Goal: Information Seeking & Learning: Learn about a topic

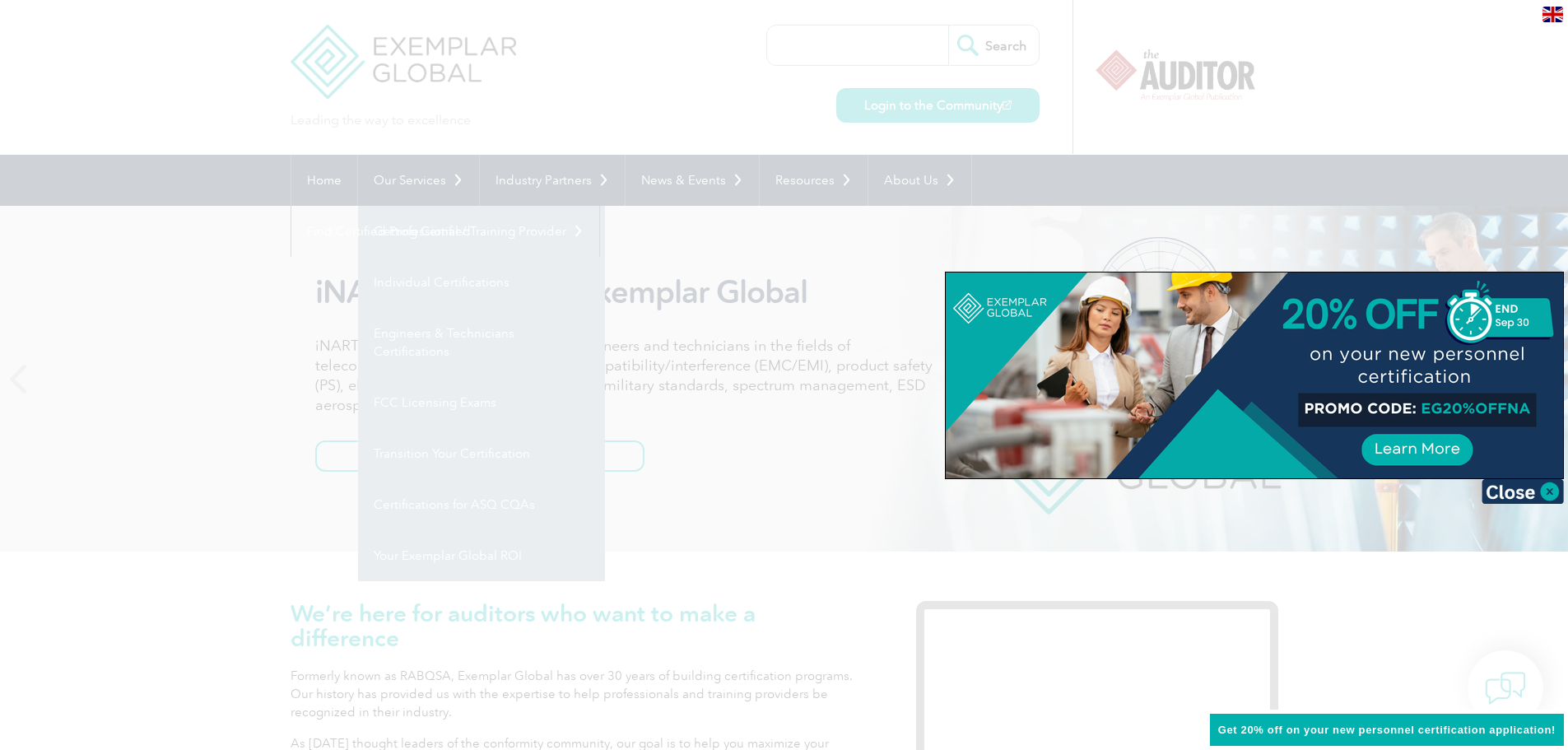
click at [126, 475] on div at bounding box center [784, 375] width 1568 height 750
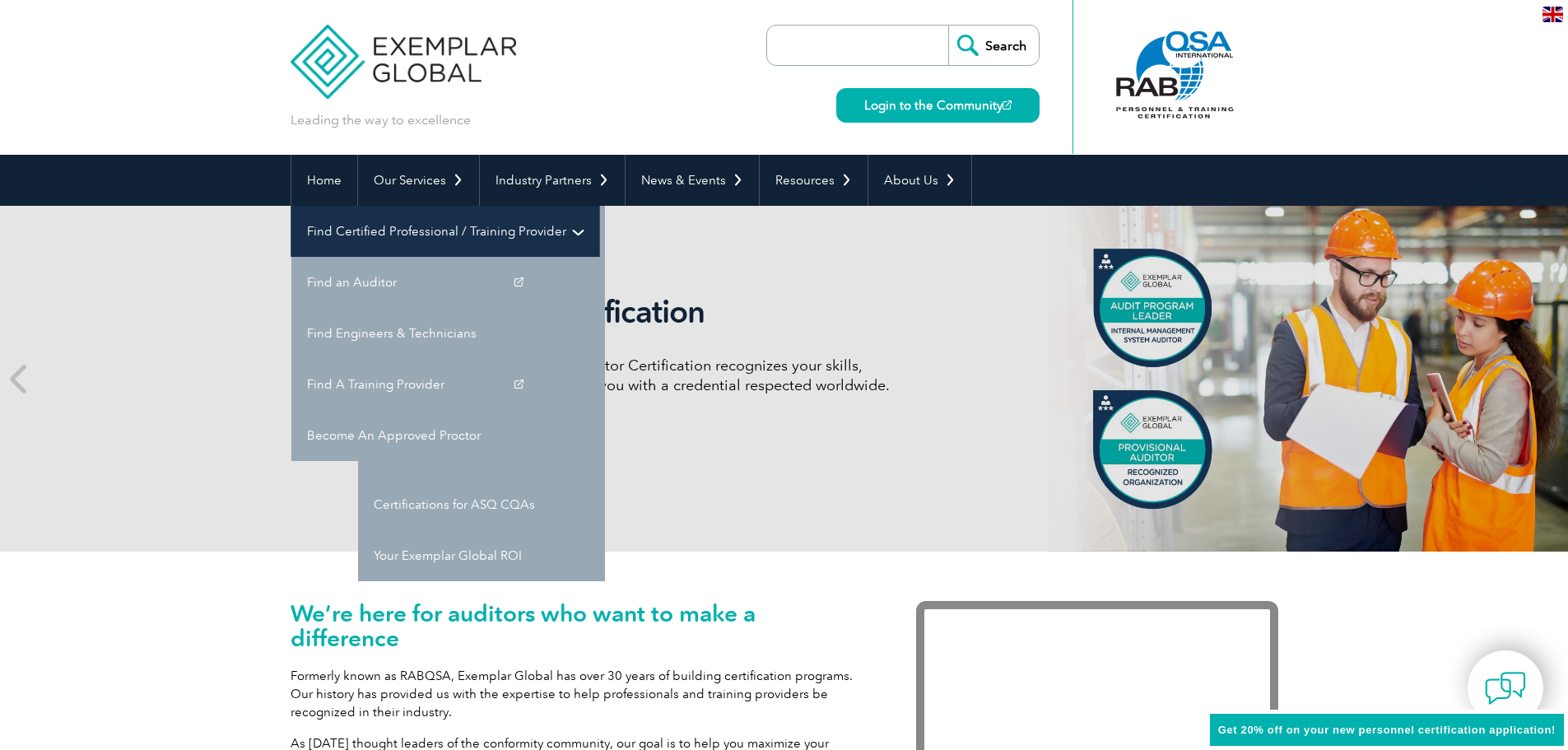
click at [600, 206] on link "Find Certified Professional / Training Provider" at bounding box center [445, 231] width 308 height 51
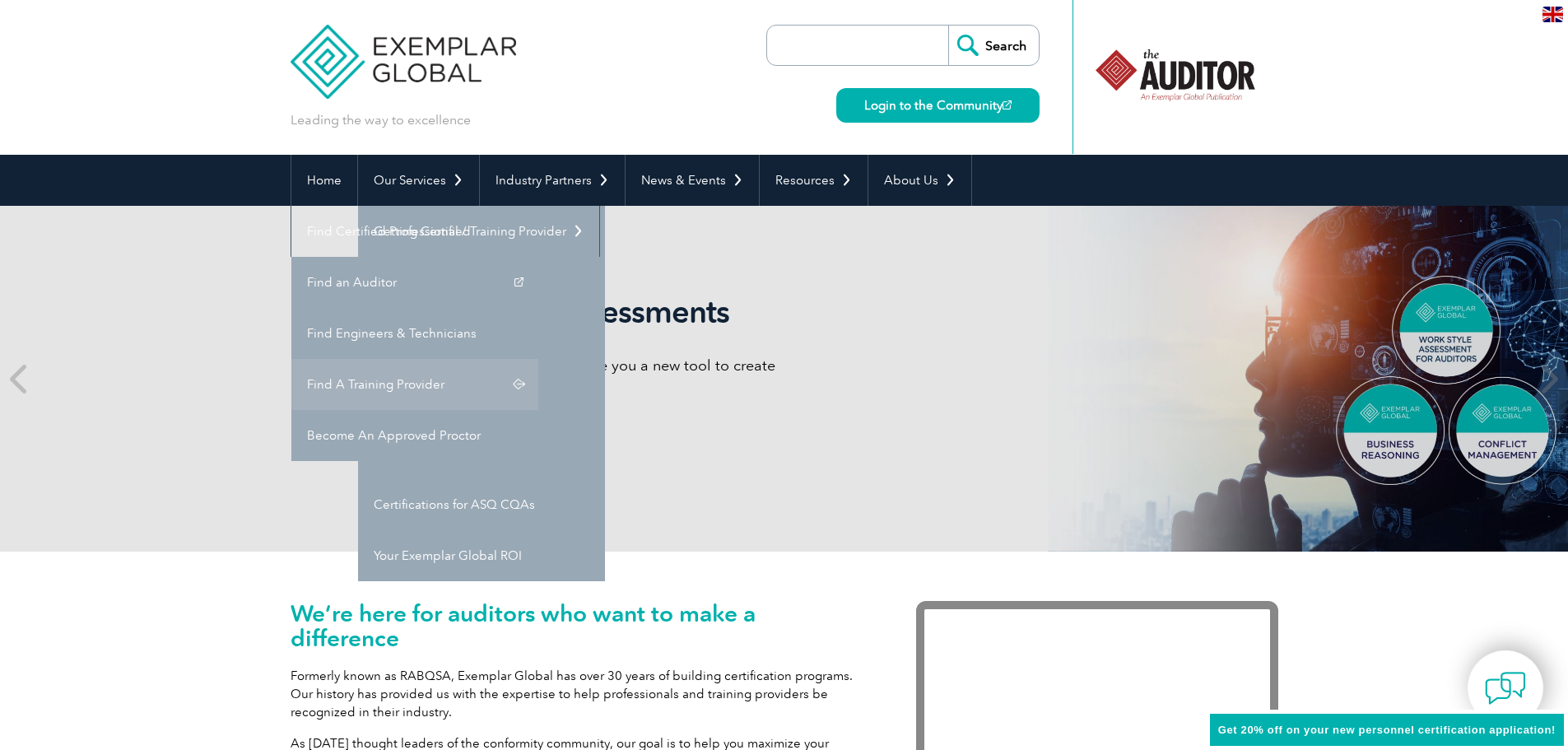
click at [539, 359] on link "Find A Training Provider" at bounding box center [414, 385] width 247 height 51
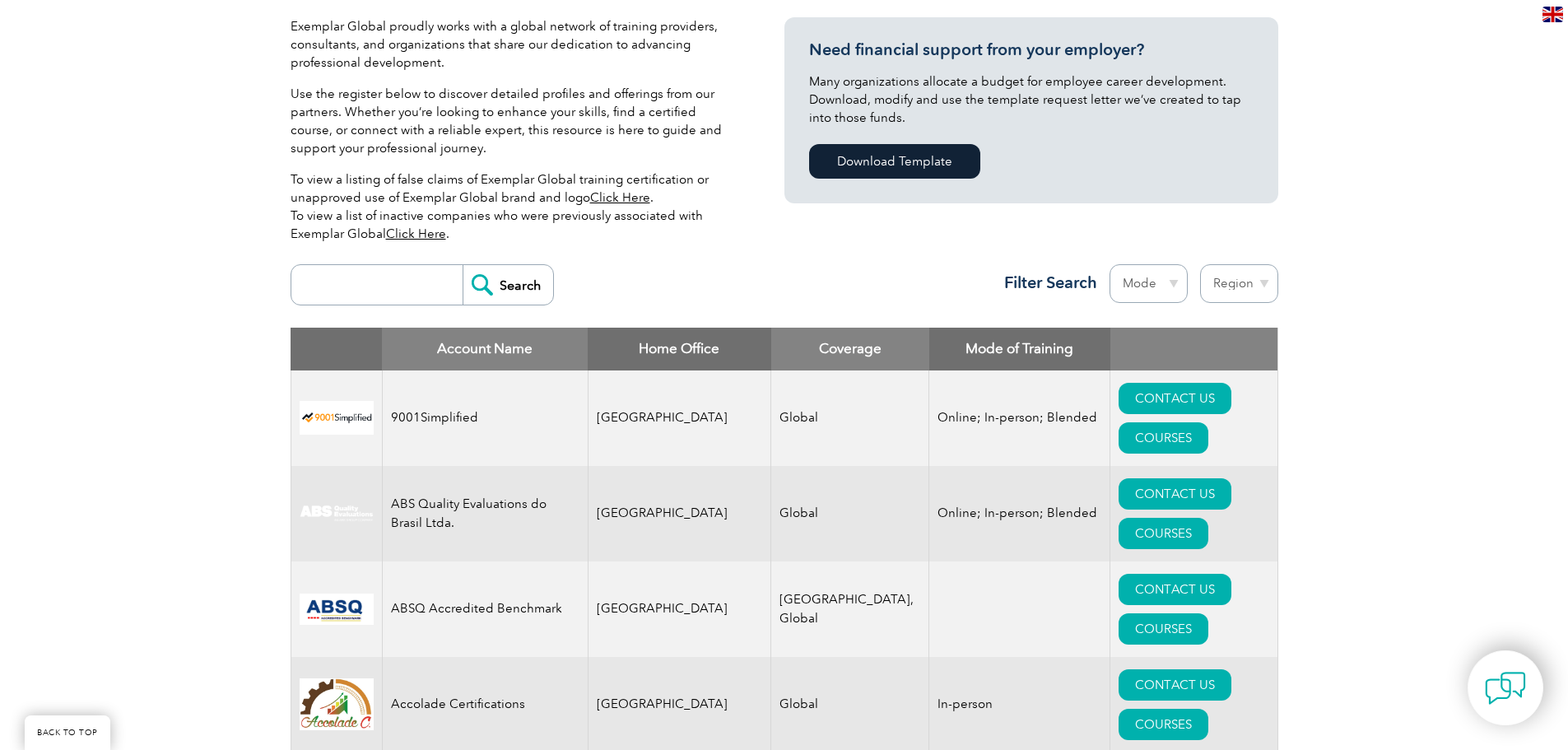
scroll to position [412, 0]
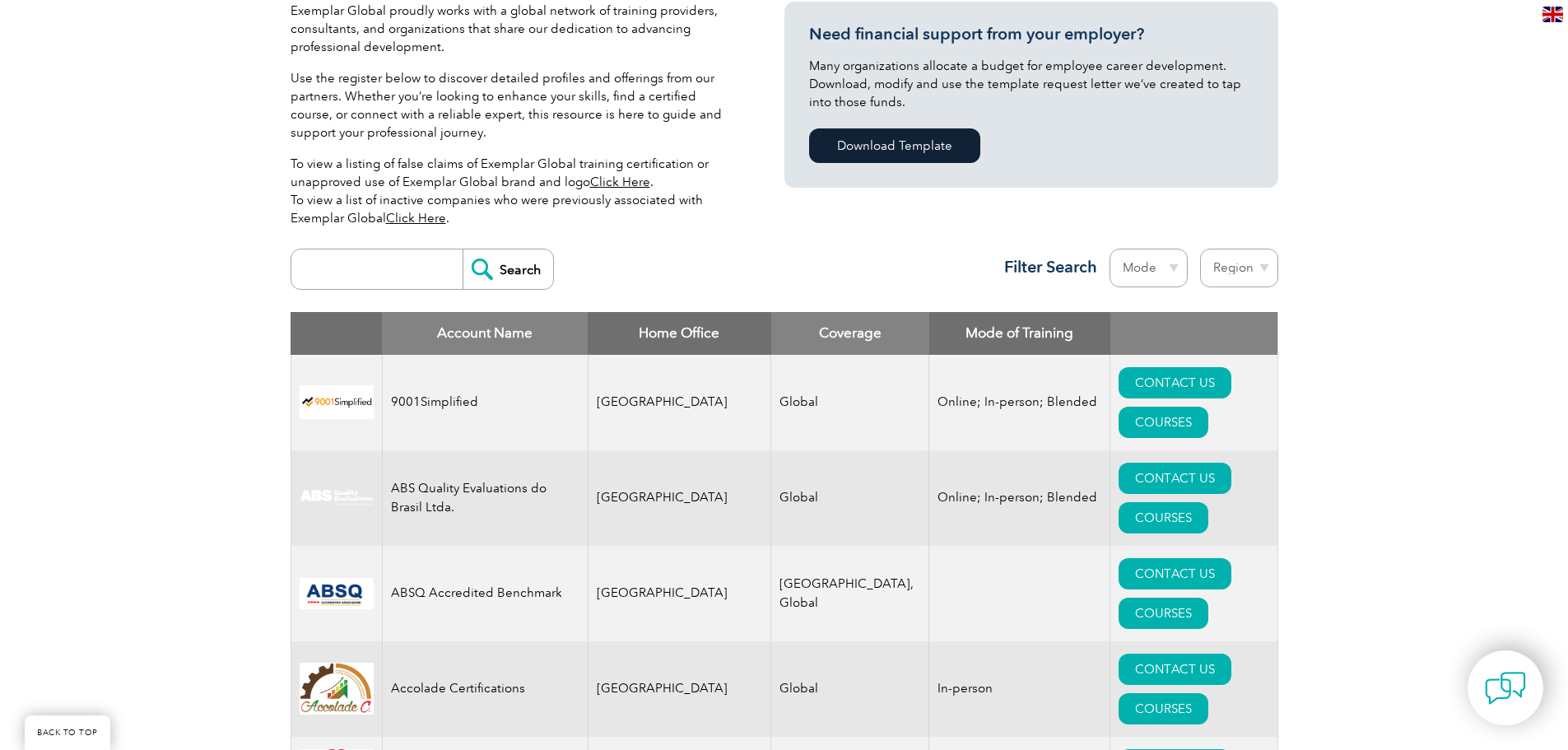
click at [442, 280] on input "search" at bounding box center [381, 269] width 163 height 39
type input "ISO 42001"
click at [508, 271] on input "Search" at bounding box center [508, 269] width 91 height 39
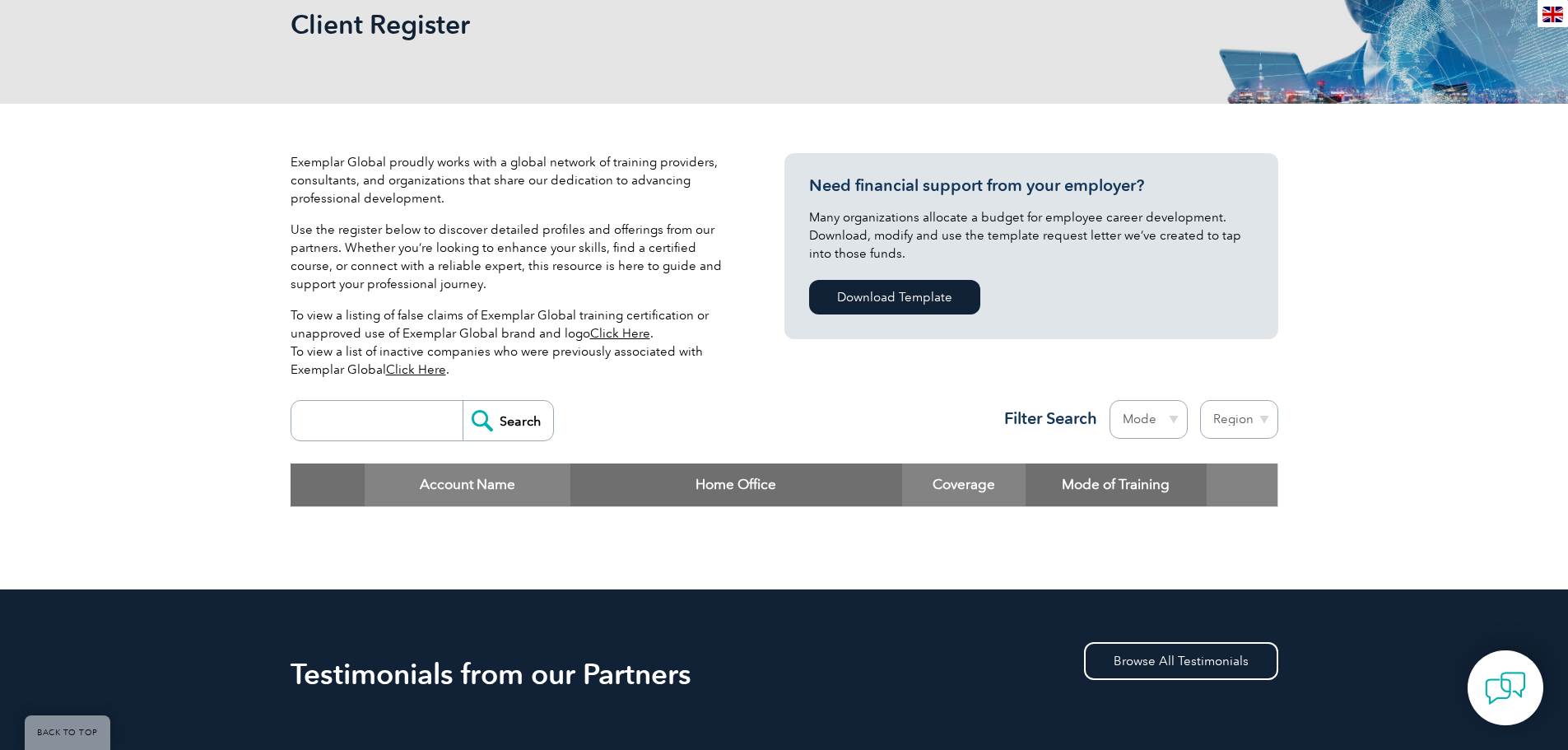
scroll to position [82, 0]
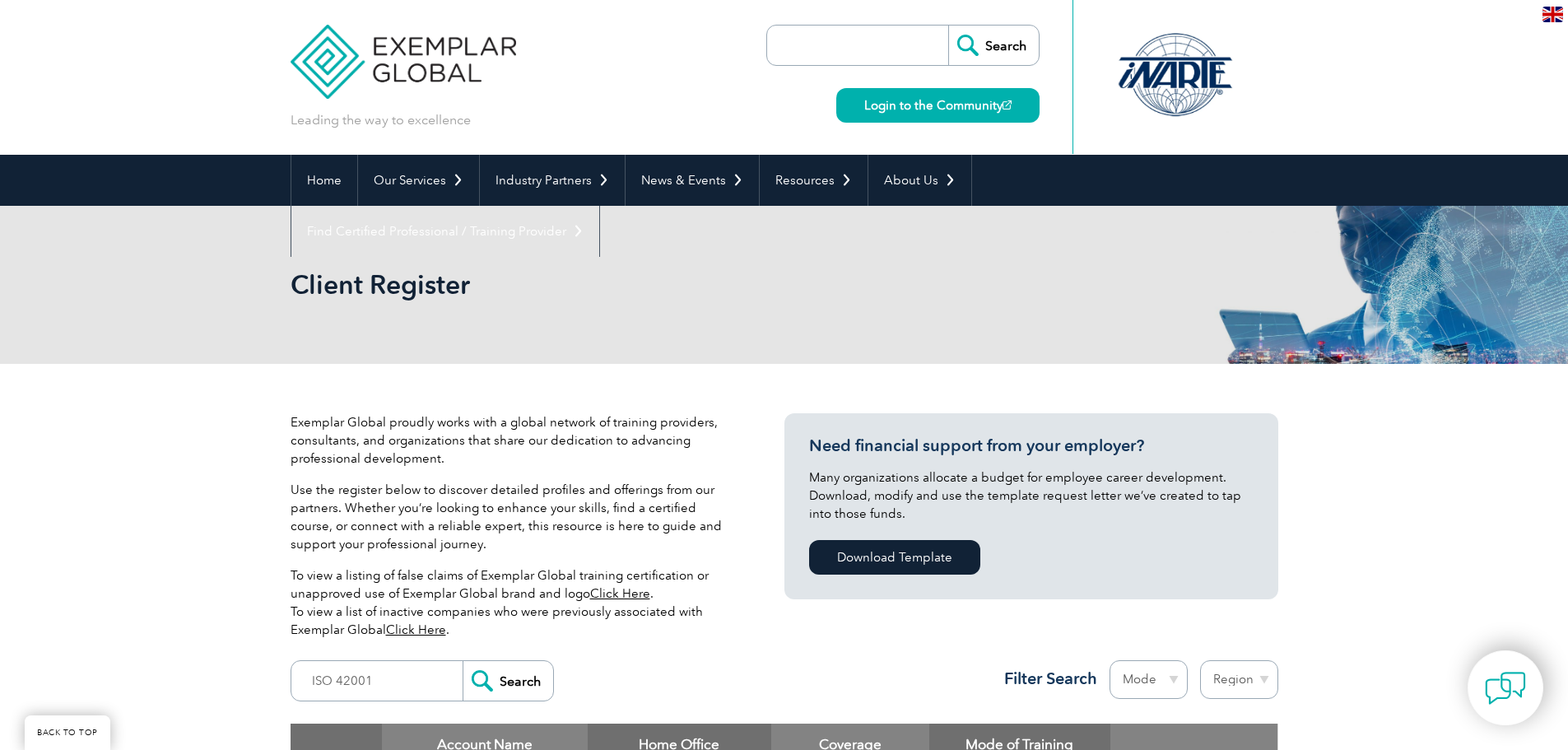
scroll to position [412, 0]
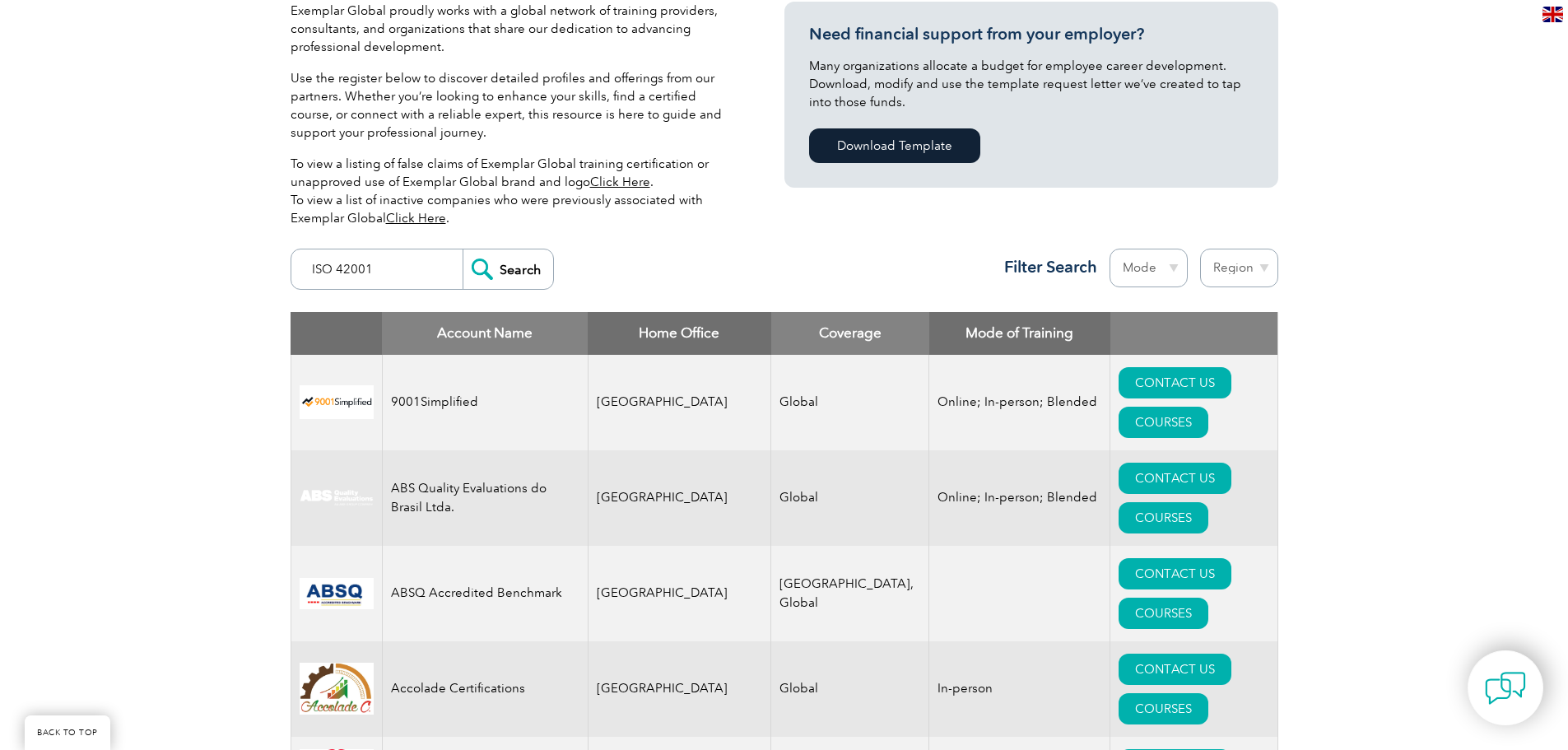
drag, startPoint x: 394, startPoint y: 269, endPoint x: 244, endPoint y: 261, distance: 150.2
type input "IQM Group"
click at [493, 275] on input "Search" at bounding box center [508, 269] width 91 height 39
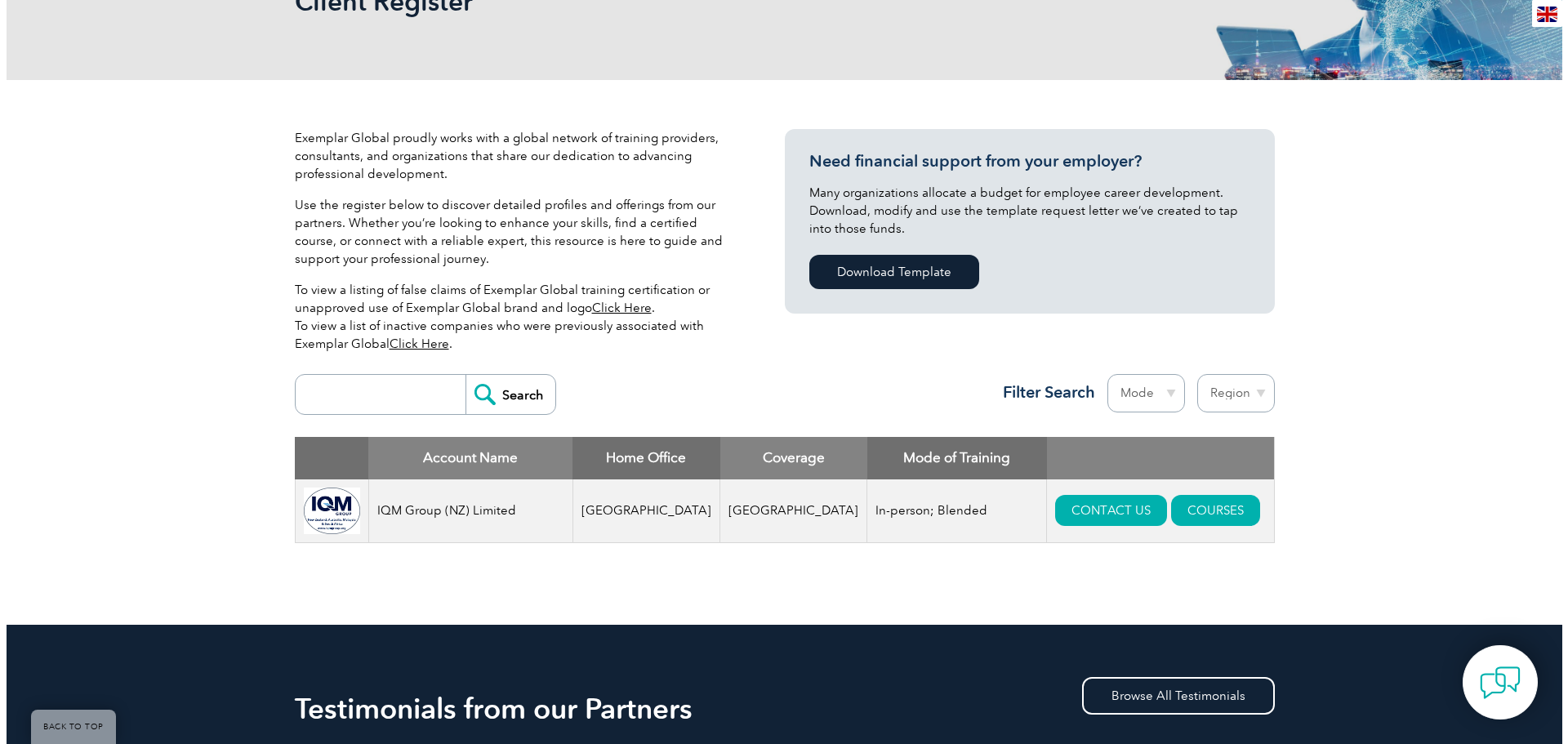
scroll to position [408, 0]
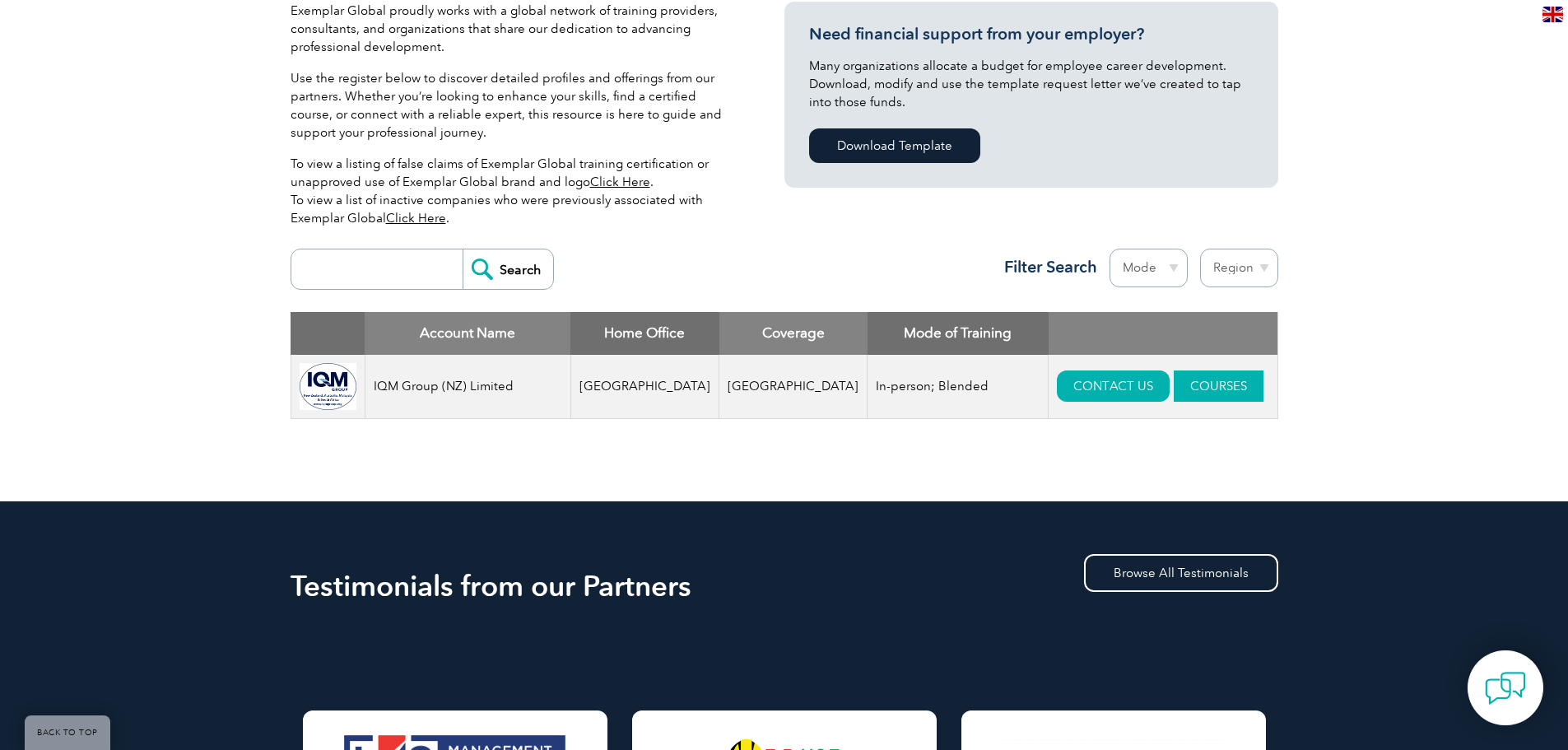
click at [1177, 385] on link "COURSES" at bounding box center [1218, 386] width 90 height 31
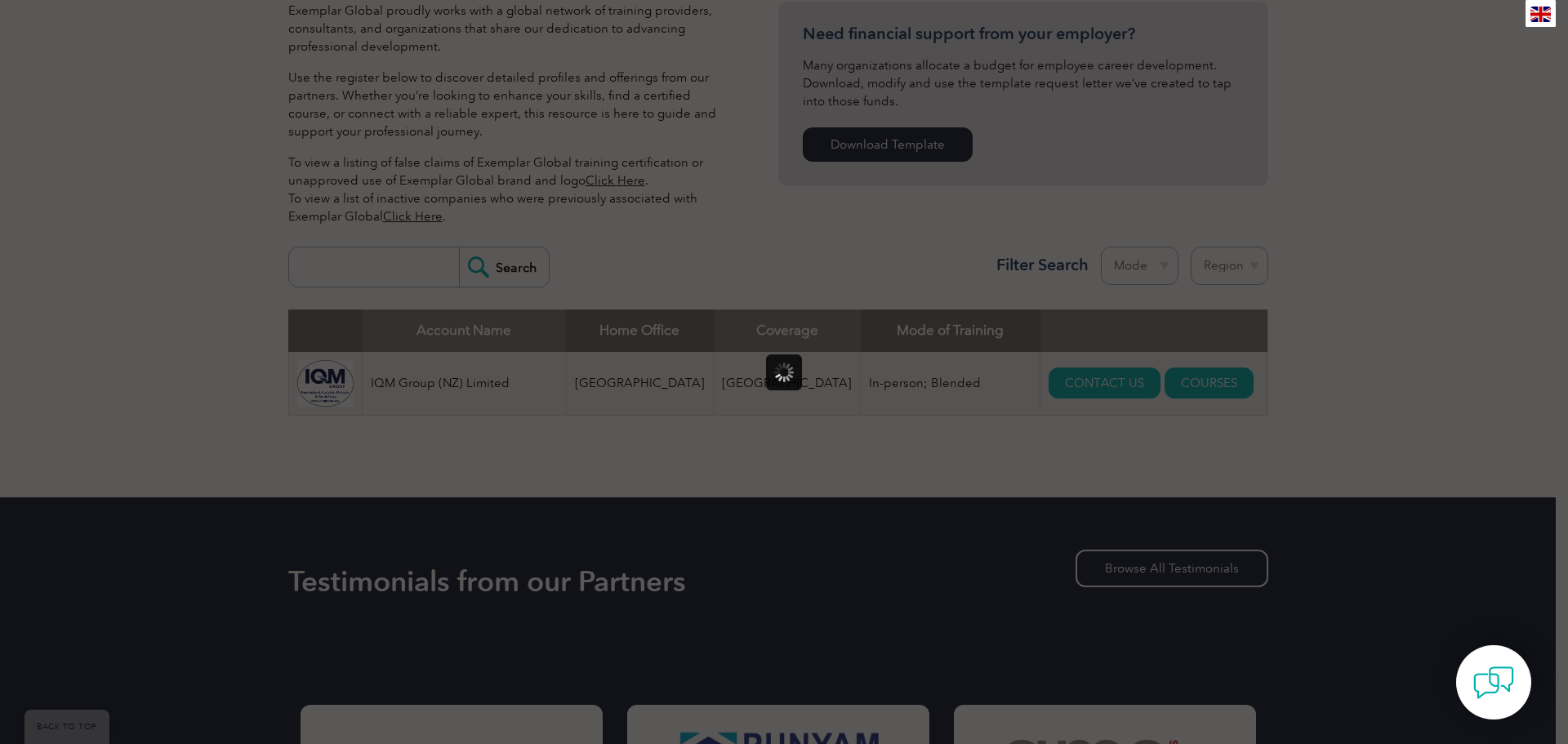
scroll to position [0, 0]
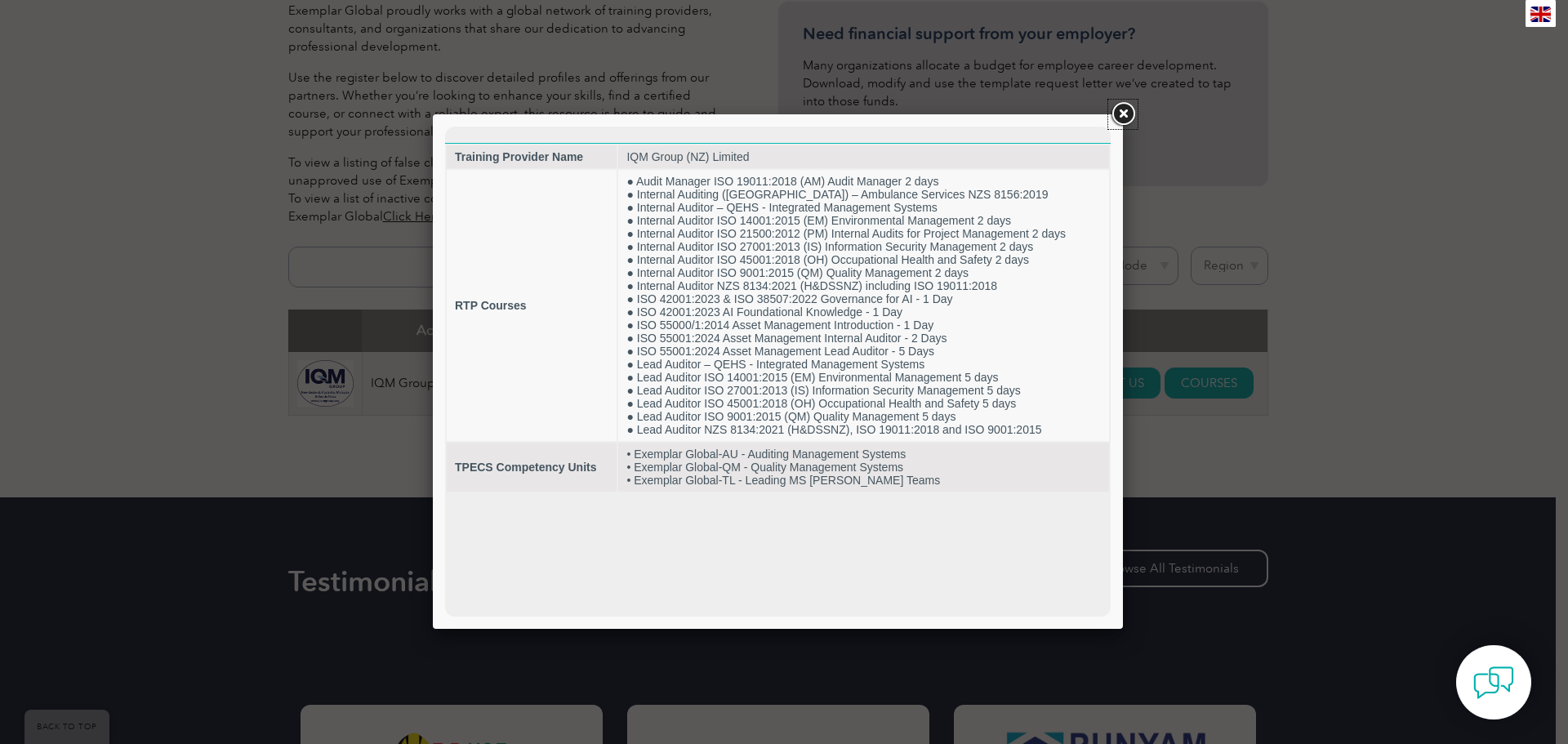
click at [1118, 121] on link at bounding box center [1123, 114] width 29 height 29
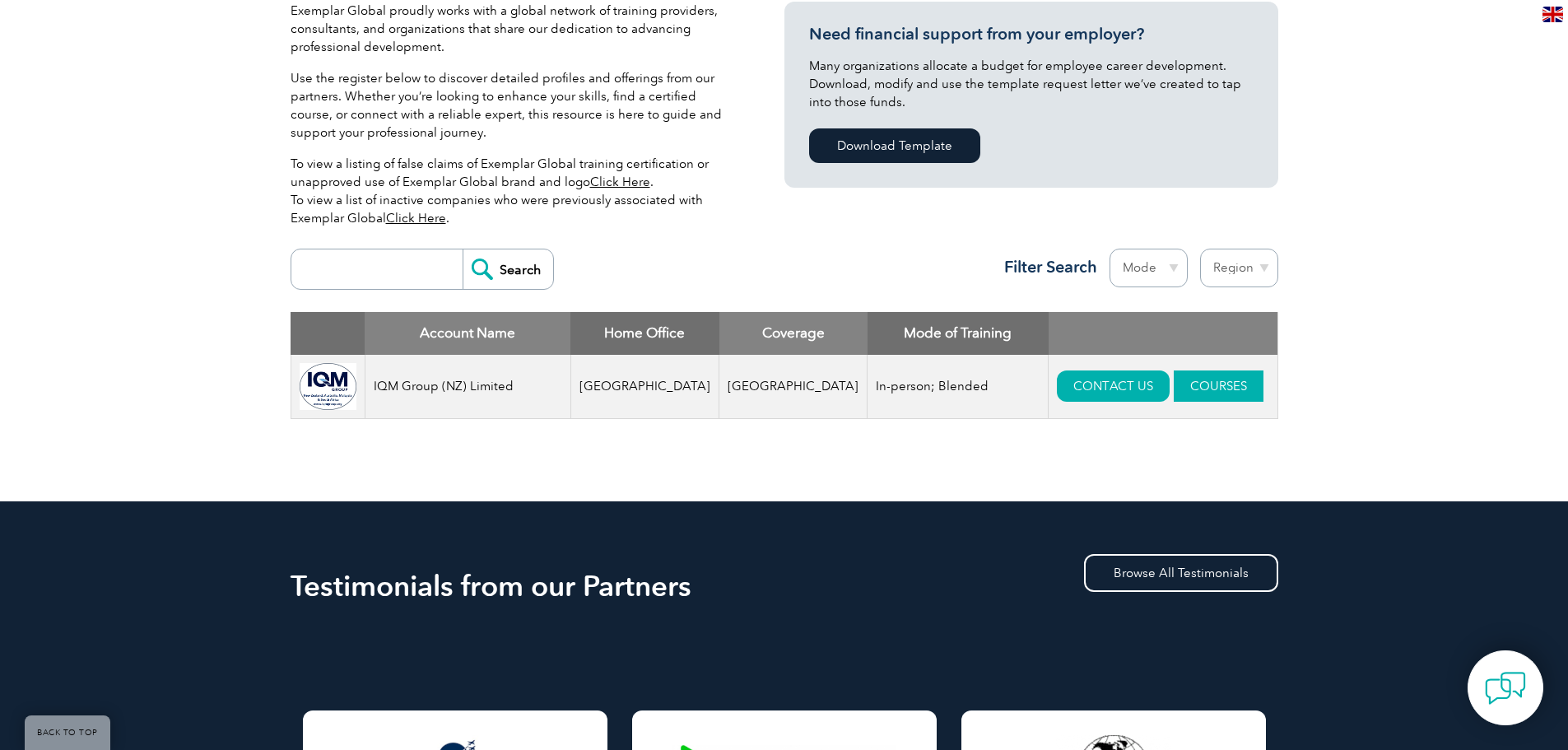
click at [1194, 391] on link "COURSES" at bounding box center [1218, 386] width 90 height 31
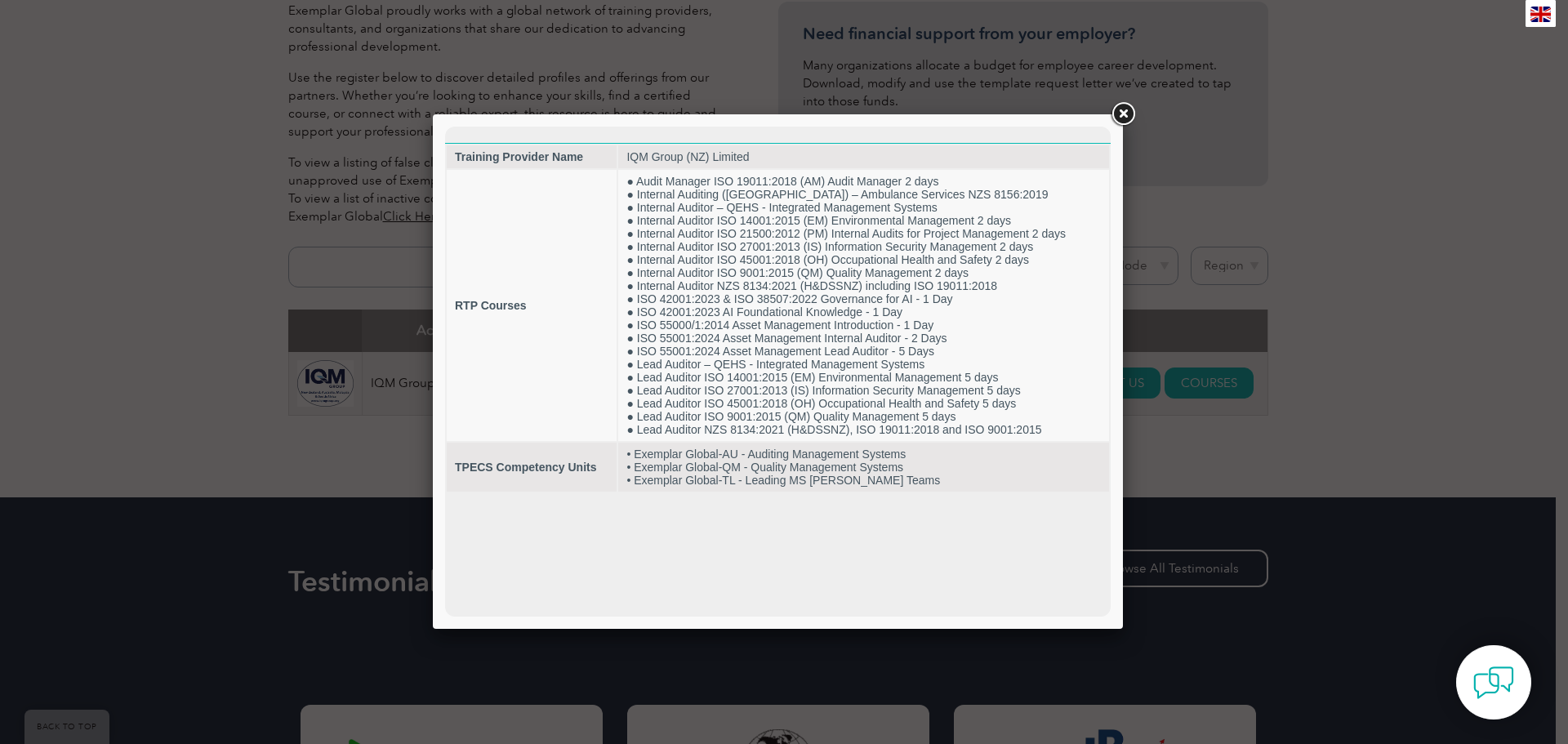
click at [1117, 117] on link at bounding box center [1123, 114] width 29 height 29
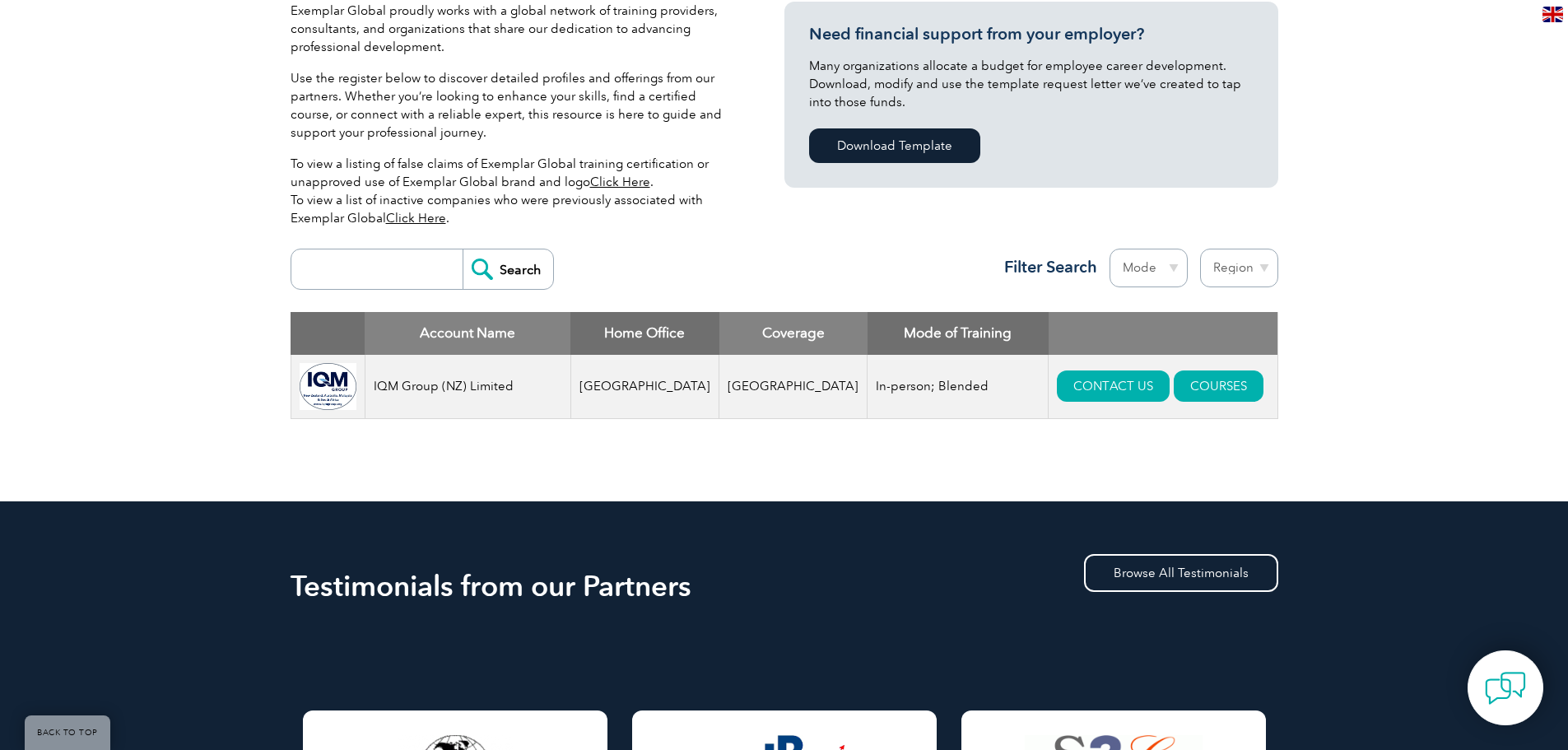
click at [390, 274] on input "search" at bounding box center [381, 269] width 163 height 39
click at [141, 265] on div "Exemplar Global proudly works with a global network of training providers, cons…" at bounding box center [784, 227] width 1568 height 549
click at [618, 181] on link "Click Here" at bounding box center [620, 181] width 60 height 15
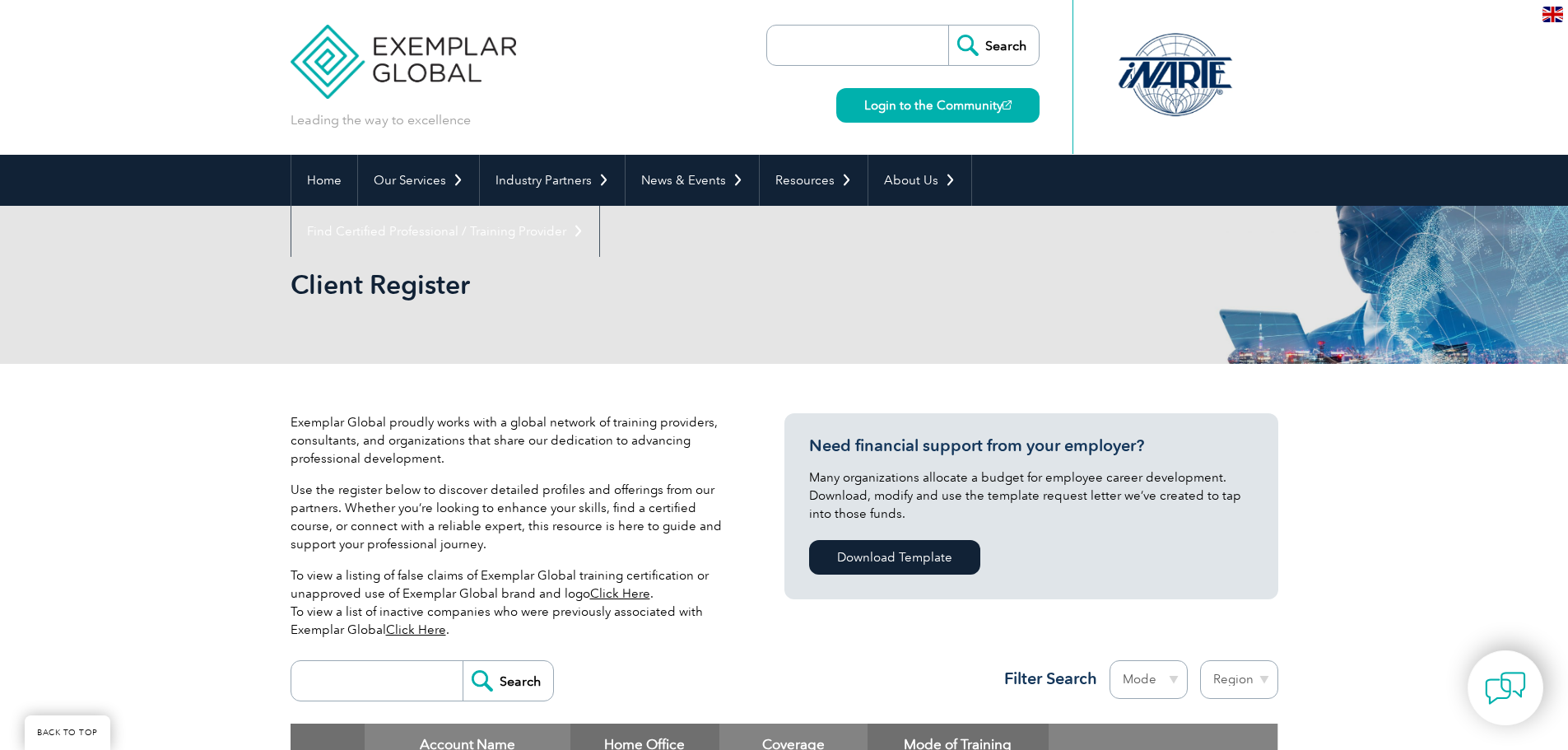
scroll to position [412, 0]
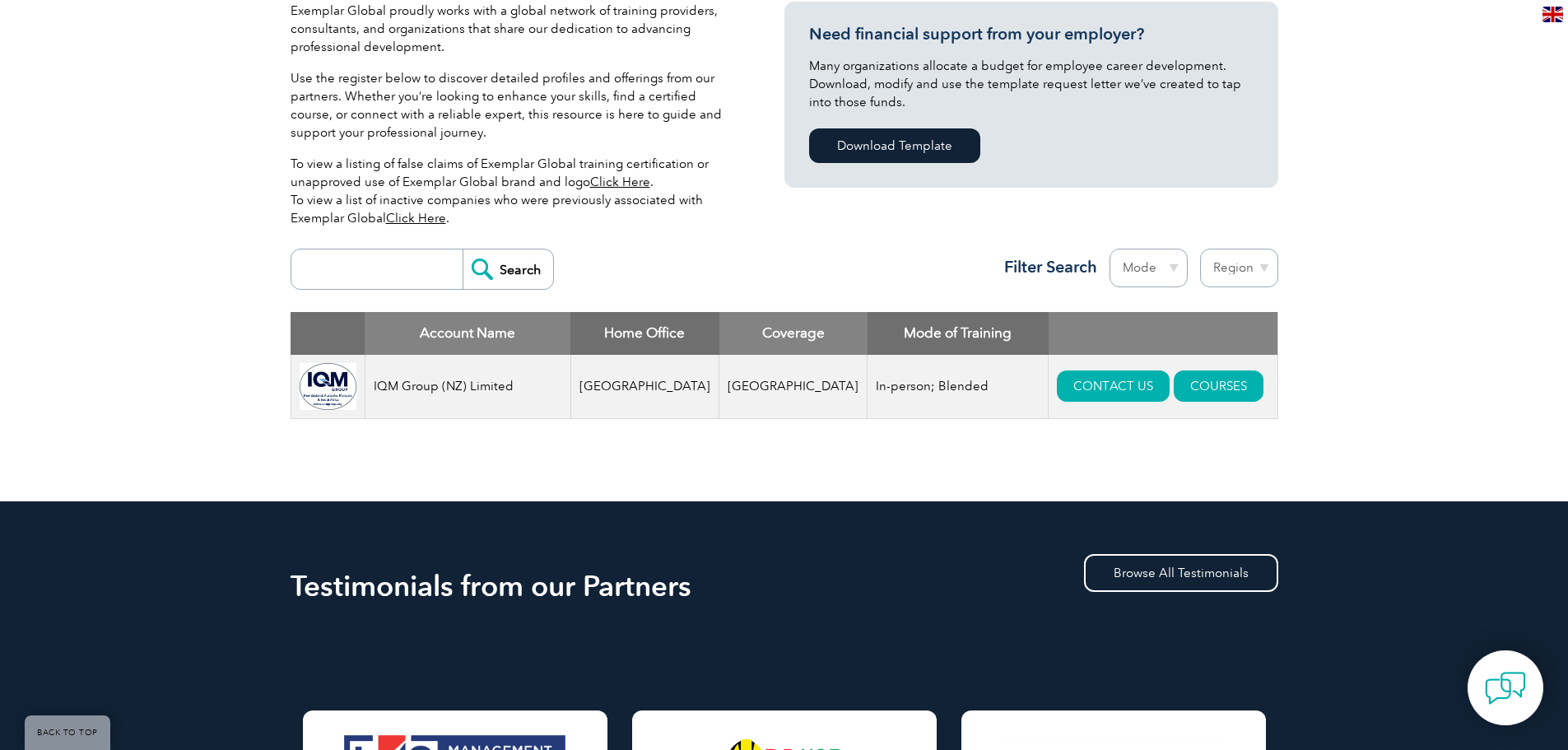
click at [422, 218] on link "Click Here" at bounding box center [416, 218] width 60 height 15
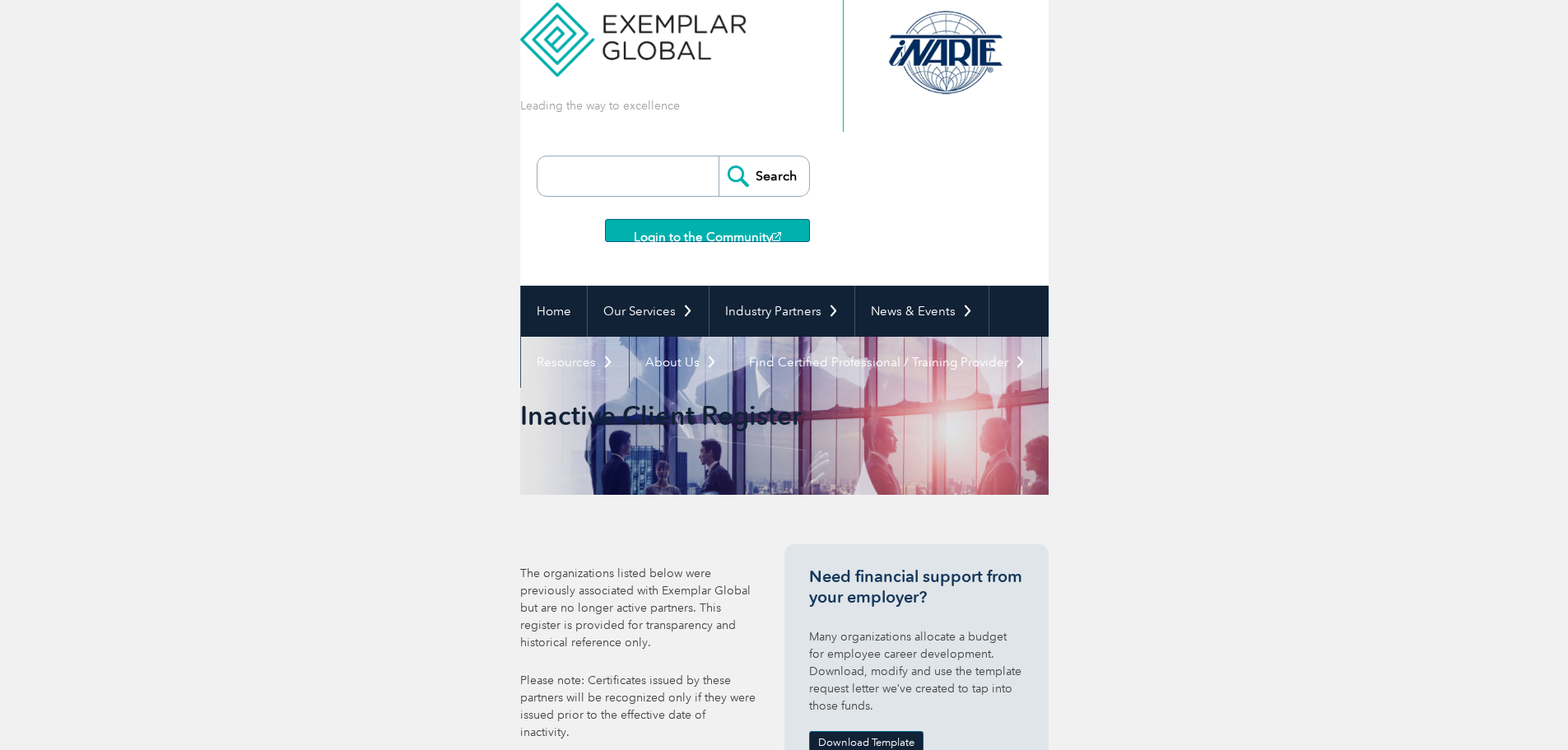
scroll to position [174, 0]
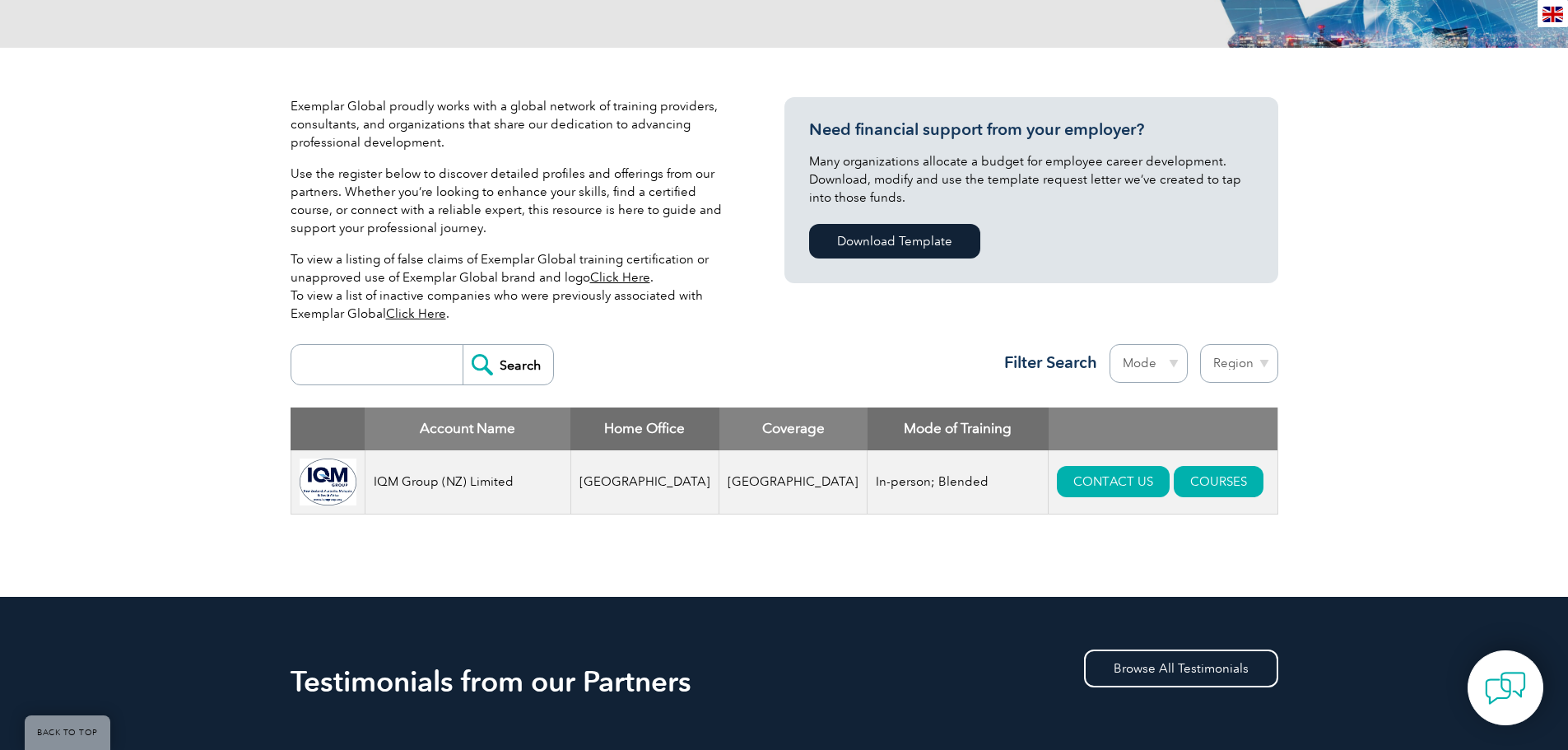
scroll to position [330, 0]
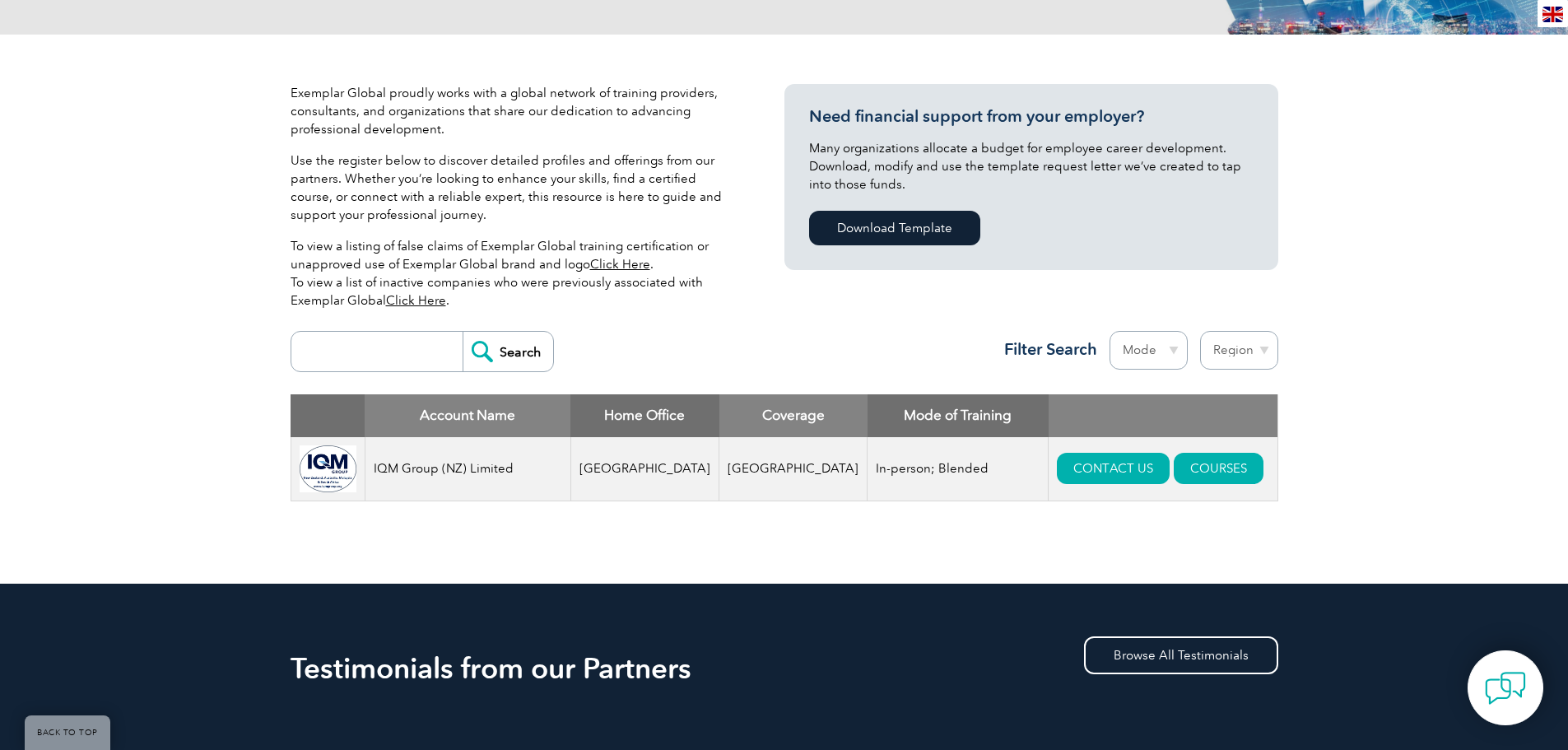
drag, startPoint x: 1056, startPoint y: 0, endPoint x: 347, endPoint y: 352, distance: 791.6
click at [347, 352] on input "search" at bounding box center [381, 351] width 163 height 39
type input "Punyam"
click at [463, 332] on input "Search" at bounding box center [508, 351] width 91 height 39
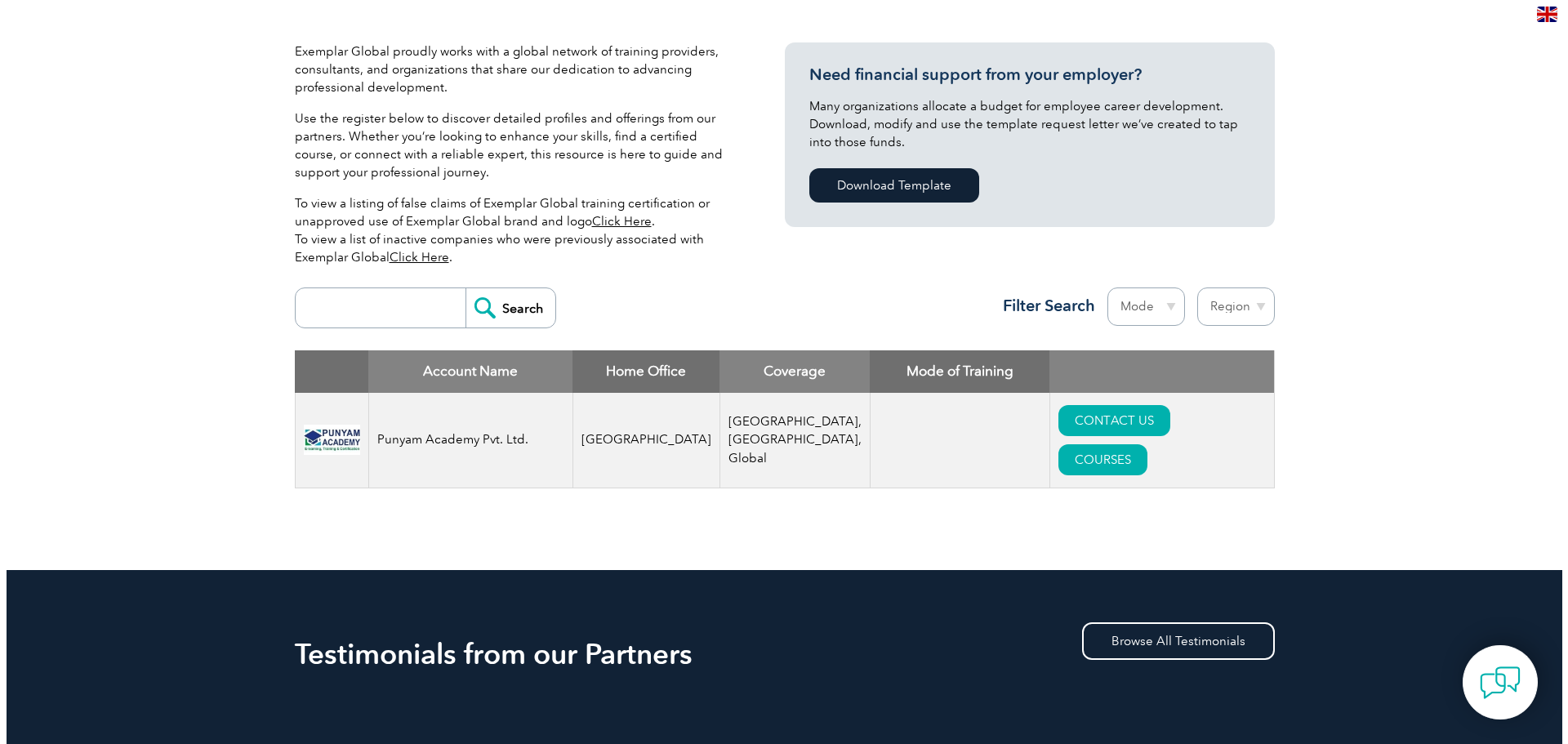
scroll to position [408, 0]
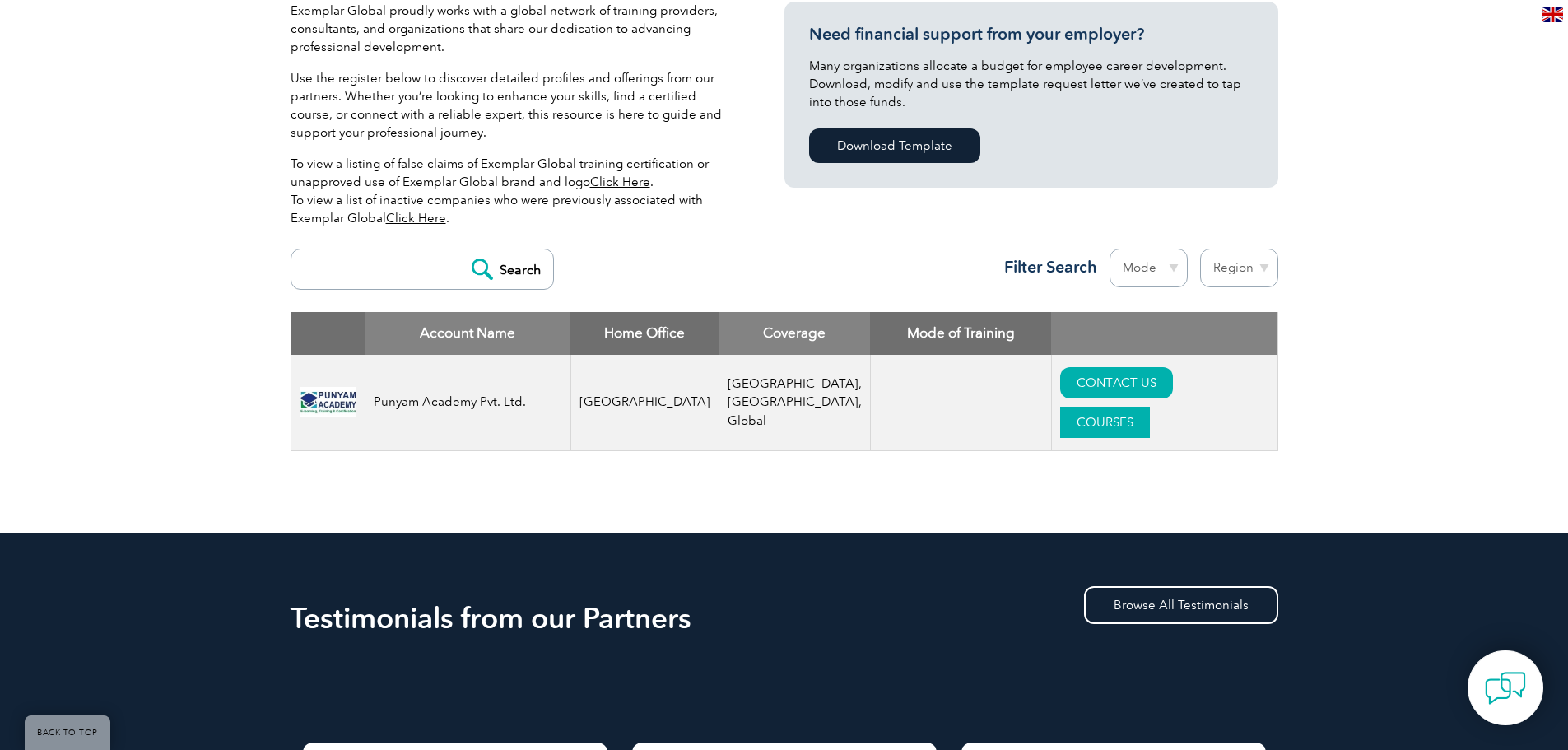
click at [1150, 407] on link "COURSES" at bounding box center [1105, 423] width 90 height 31
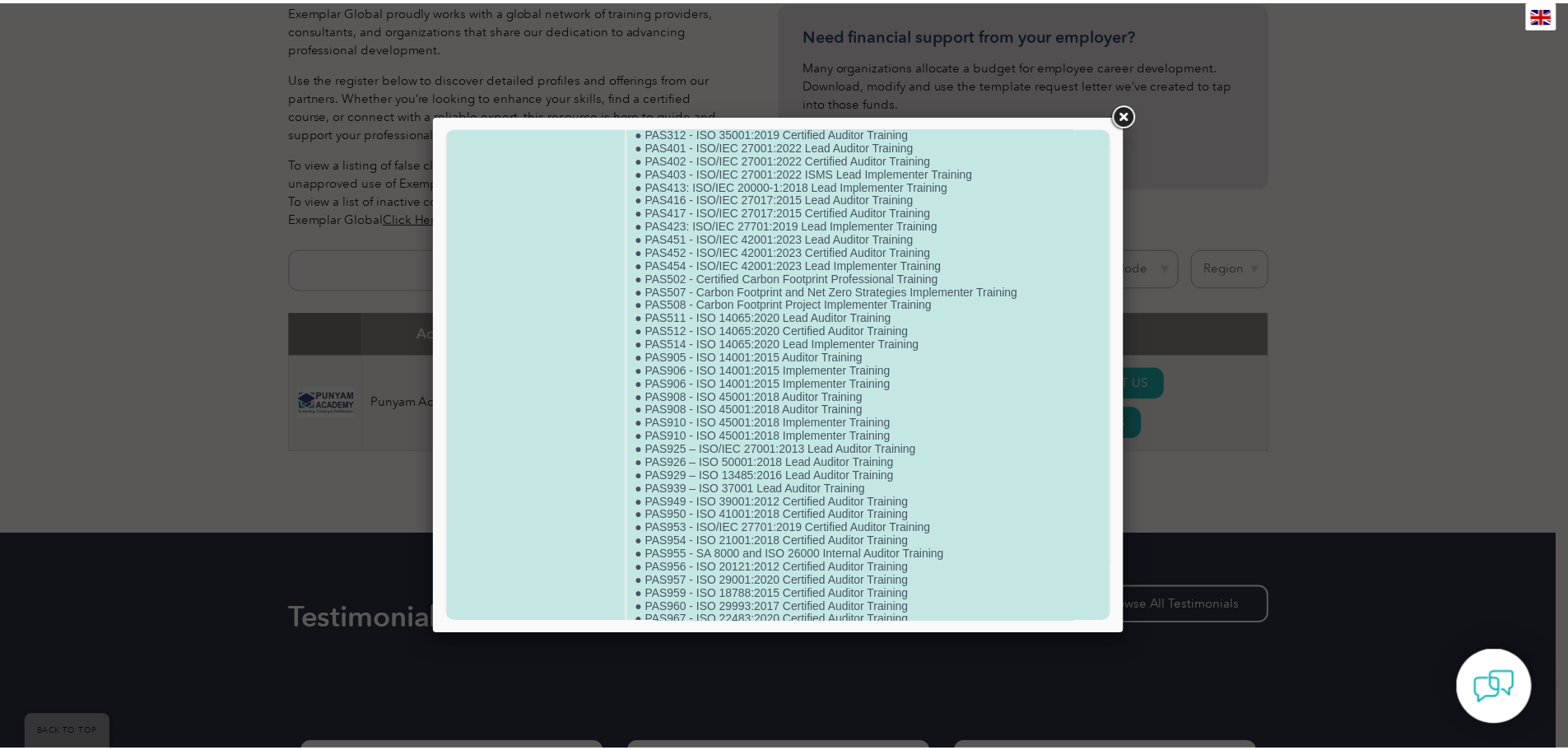
scroll to position [1523, 0]
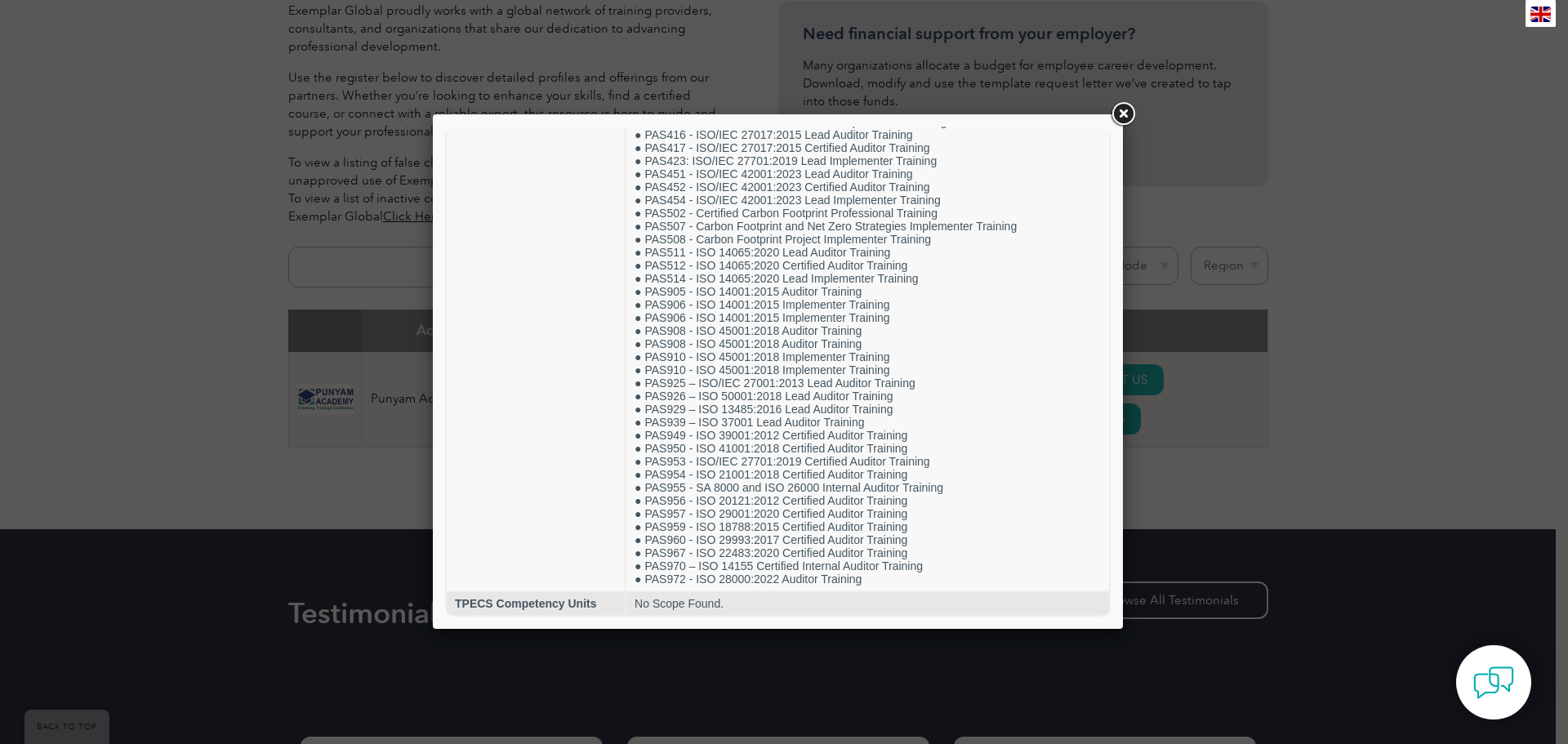
click at [1124, 118] on link at bounding box center [1123, 114] width 29 height 29
